Goal: Information Seeking & Learning: Learn about a topic

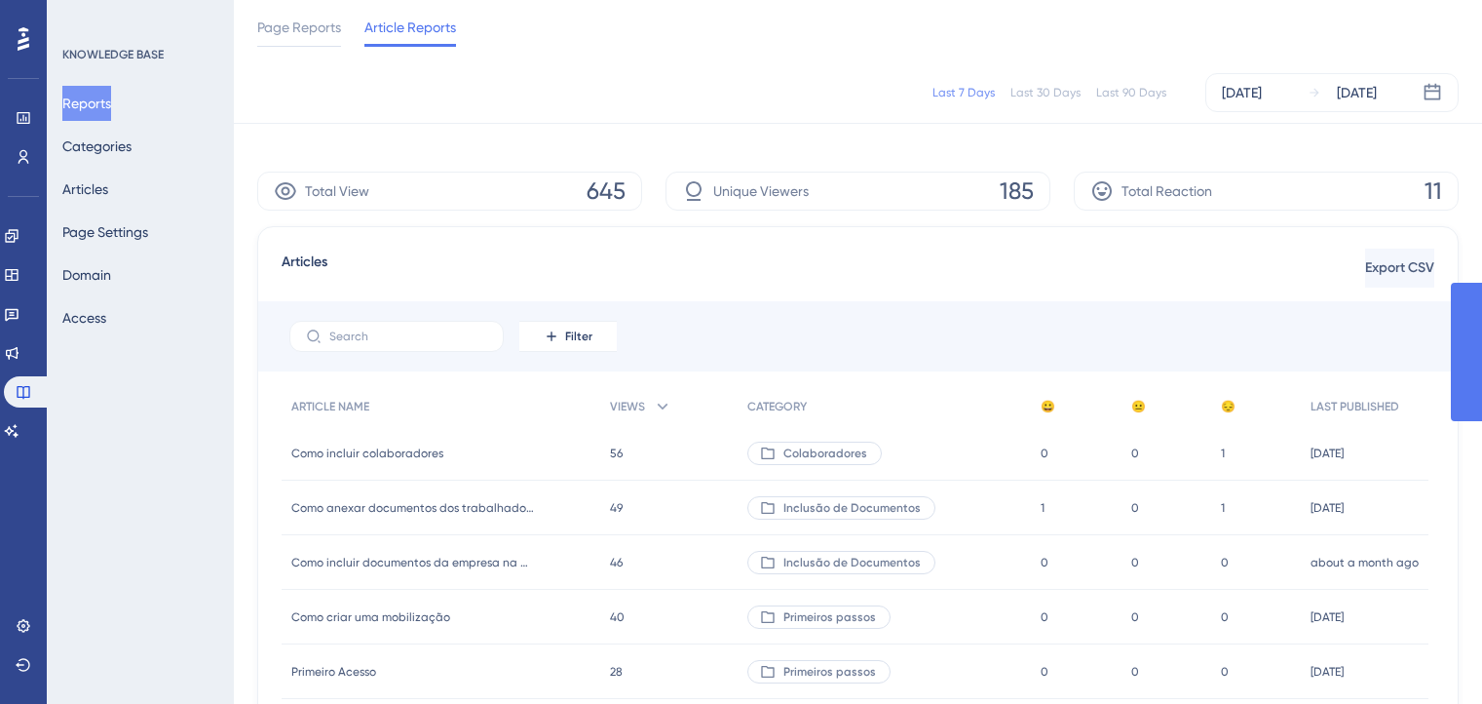
scroll to position [169, 0]
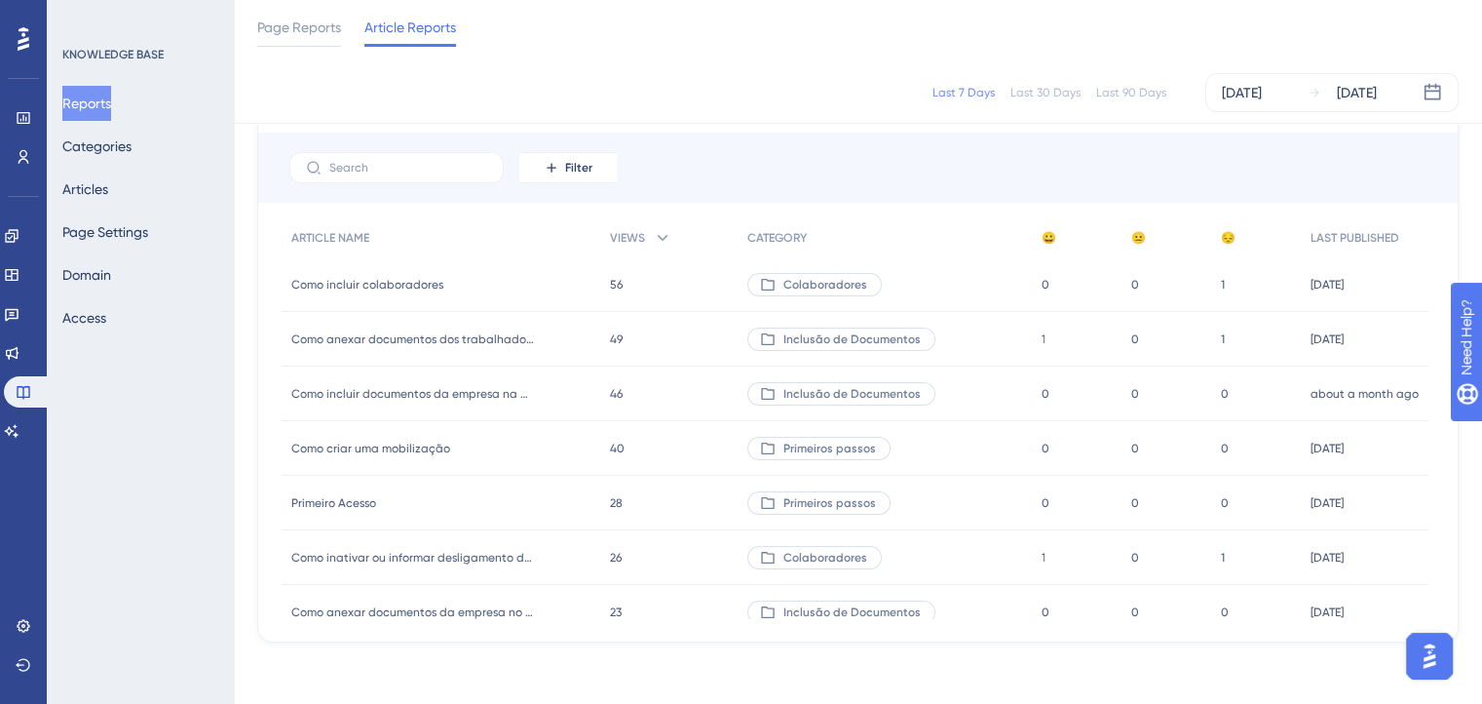
click at [110, 106] on button "Reports" at bounding box center [86, 103] width 49 height 35
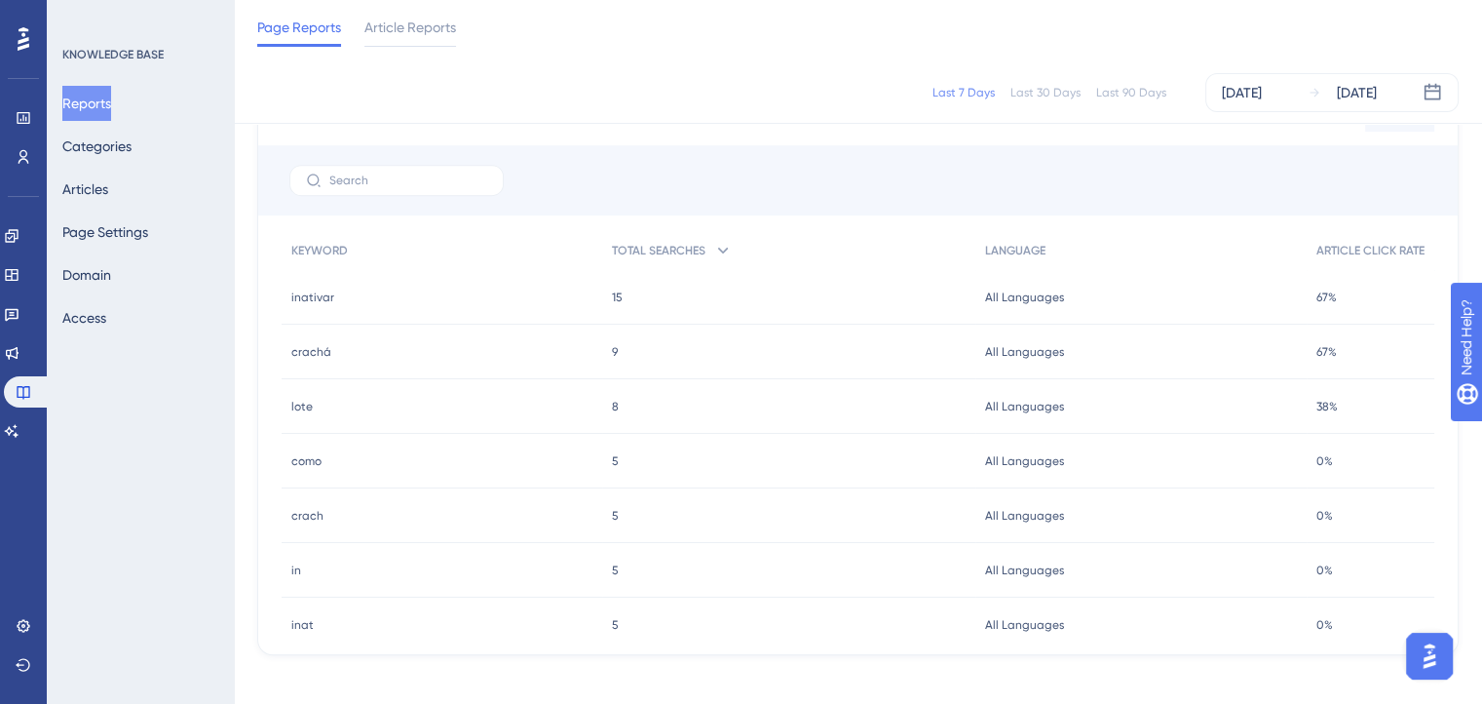
scroll to position [848, 0]
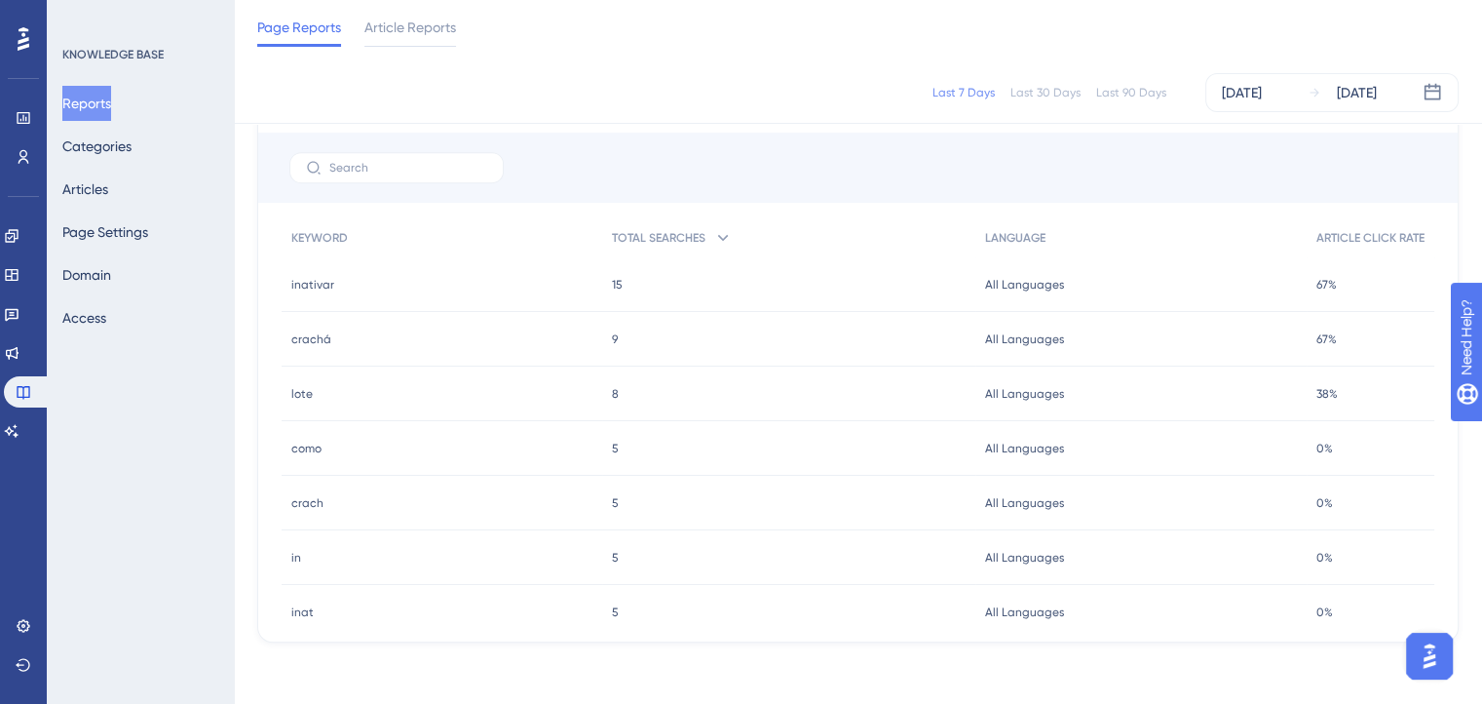
drag, startPoint x: 1496, startPoint y: 282, endPoint x: 1477, endPoint y: 209, distance: 75.4
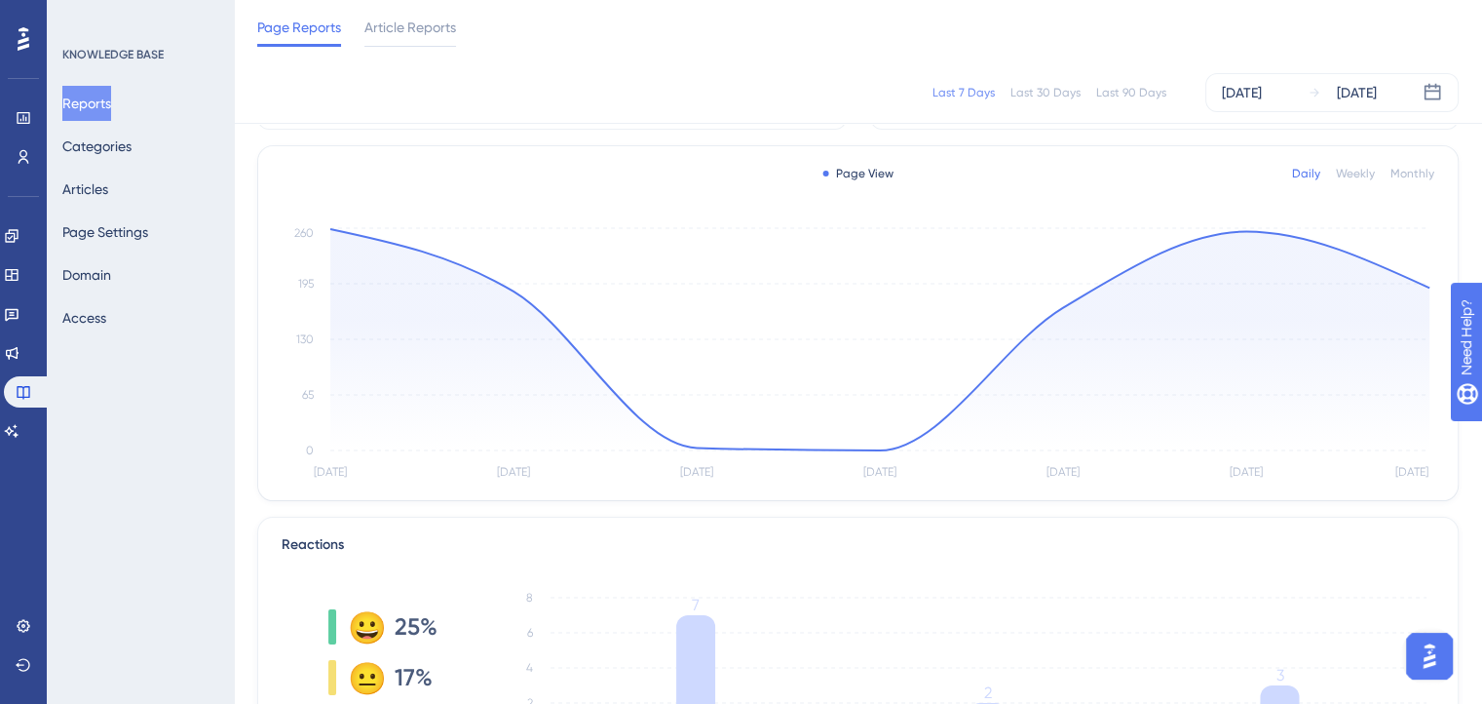
scroll to position [78, 0]
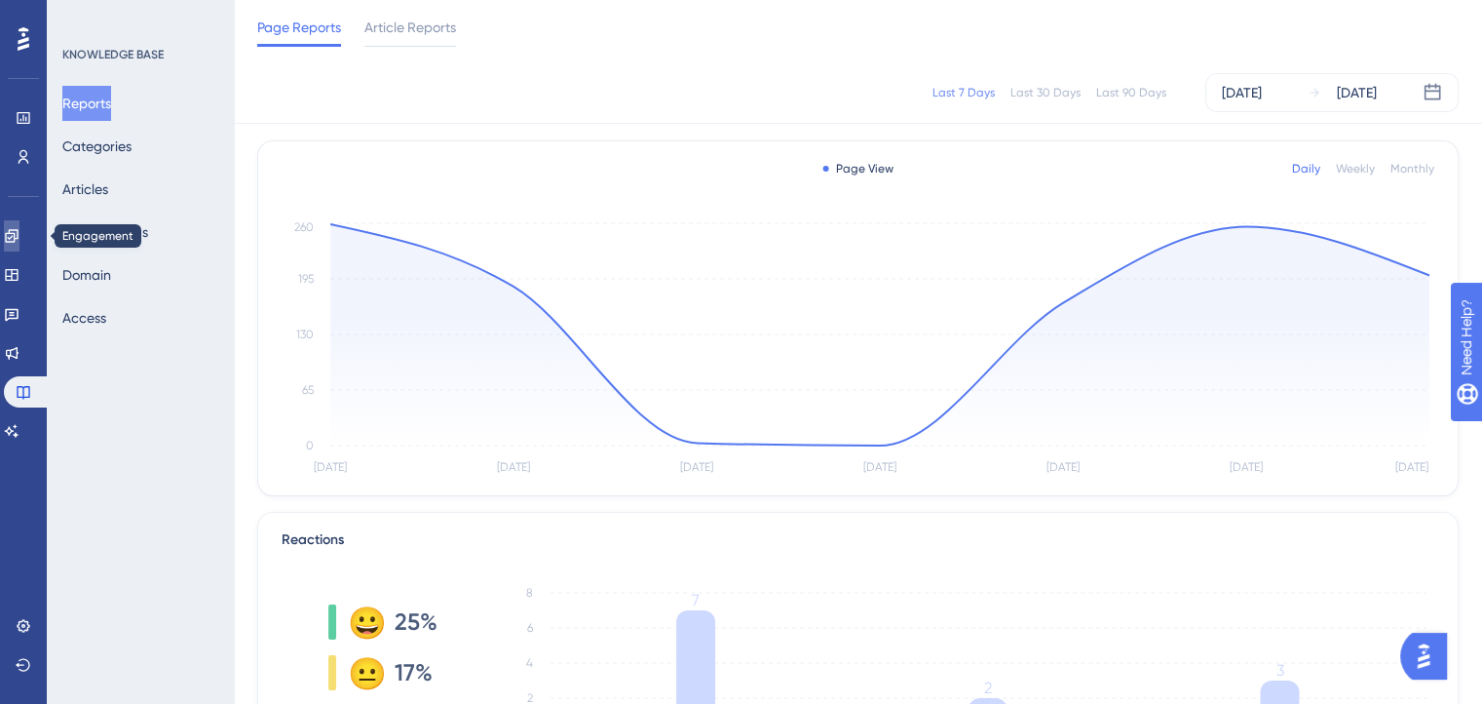
click at [19, 248] on link at bounding box center [12, 235] width 16 height 31
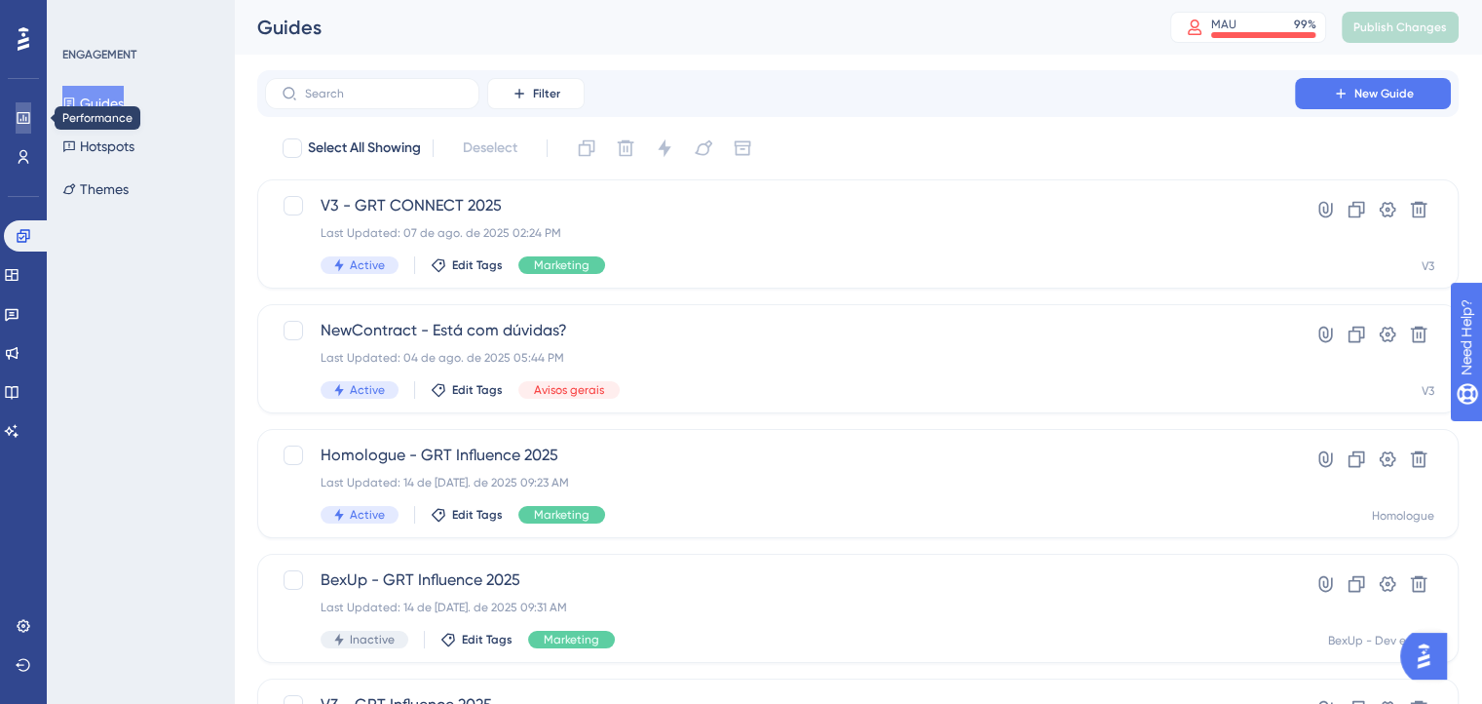
click at [26, 126] on link at bounding box center [24, 117] width 16 height 31
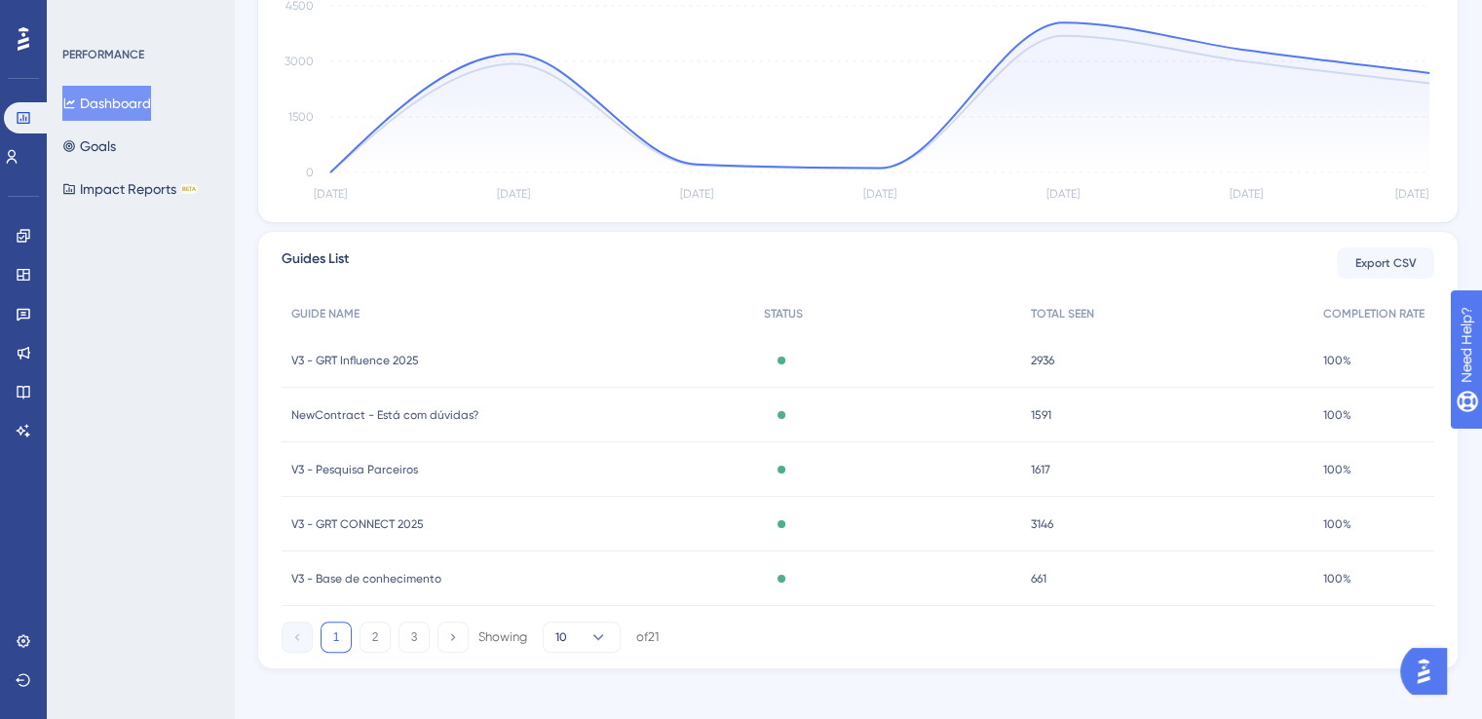
scroll to position [543, 0]
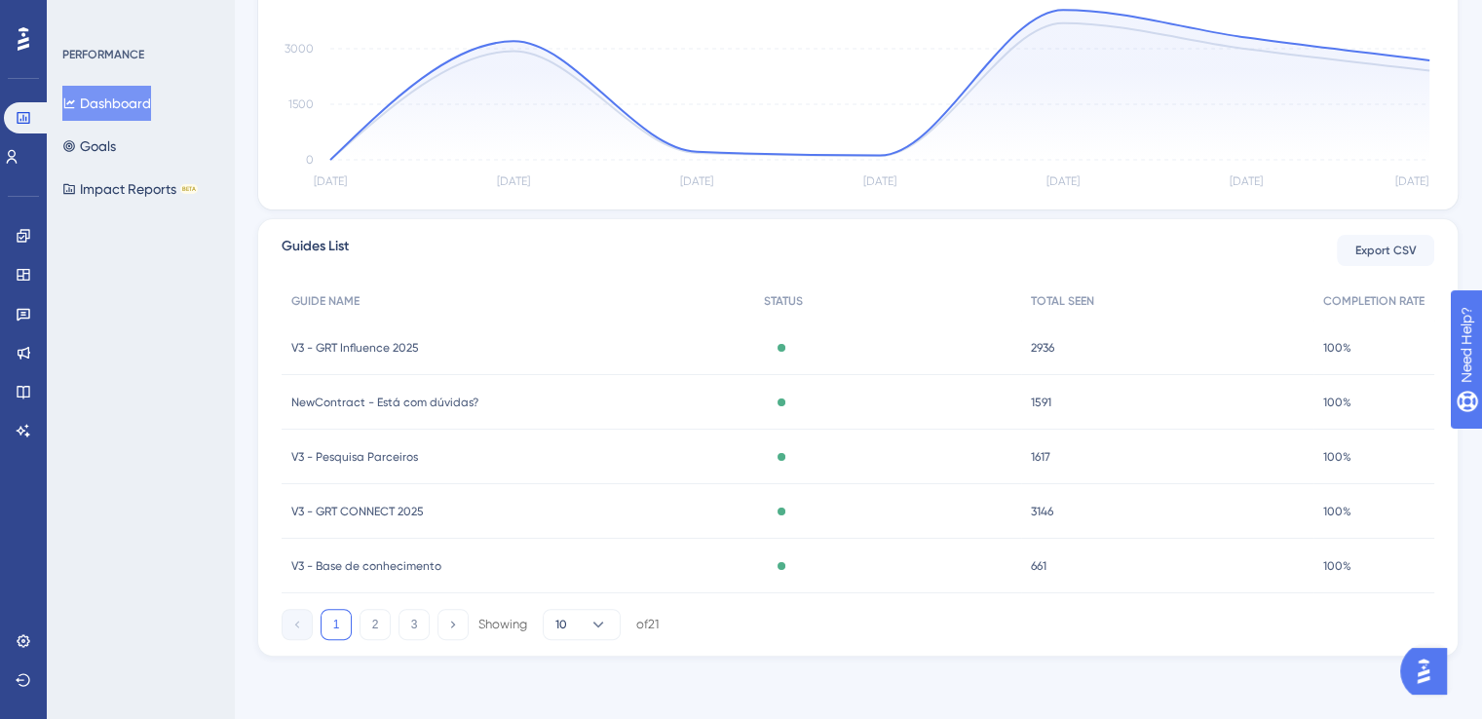
click at [424, 567] on span "V3 - Base de conhecimento" at bounding box center [366, 566] width 150 height 16
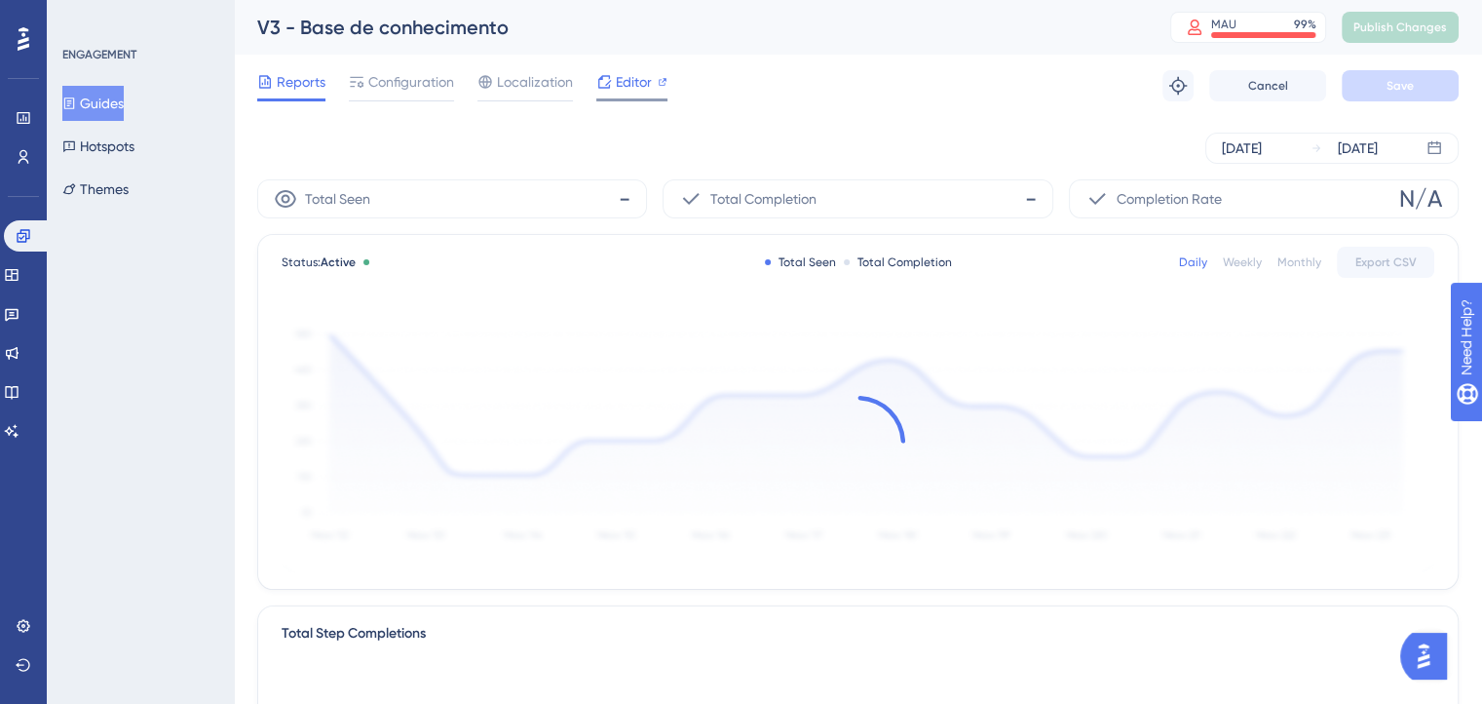
click at [620, 96] on div "Editor" at bounding box center [631, 85] width 71 height 31
